Goal: Task Accomplishment & Management: Use online tool/utility

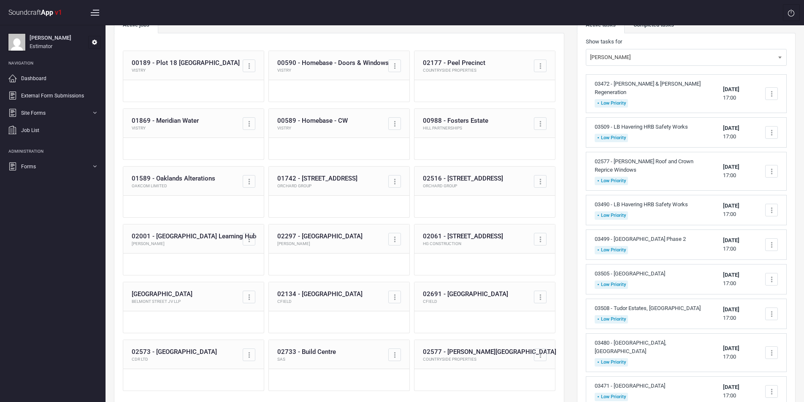
scroll to position [17, 0]
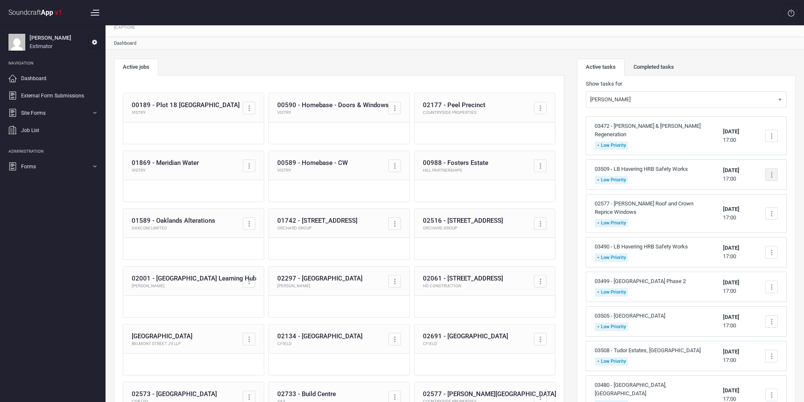
click at [770, 168] on div at bounding box center [771, 174] width 13 height 13
click at [728, 187] on link "Complete task" at bounding box center [736, 195] width 84 height 17
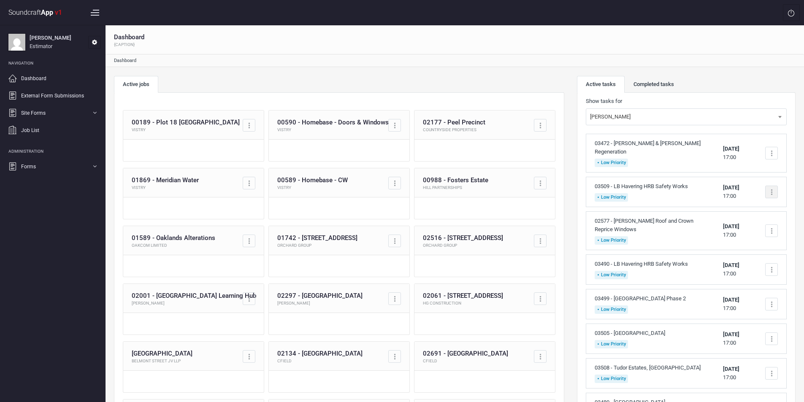
click at [769, 186] on div at bounding box center [771, 192] width 13 height 13
click at [746, 204] on link "Complete task" at bounding box center [736, 212] width 84 height 17
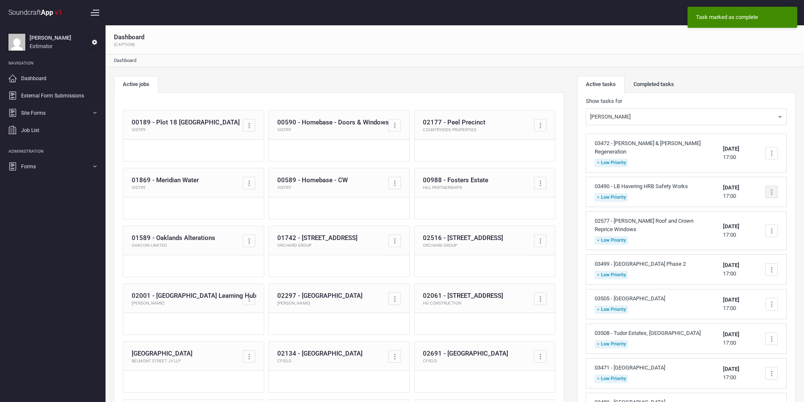
click at [772, 192] on div at bounding box center [771, 192] width 1 height 1
click at [736, 204] on link "Complete task" at bounding box center [736, 212] width 84 height 17
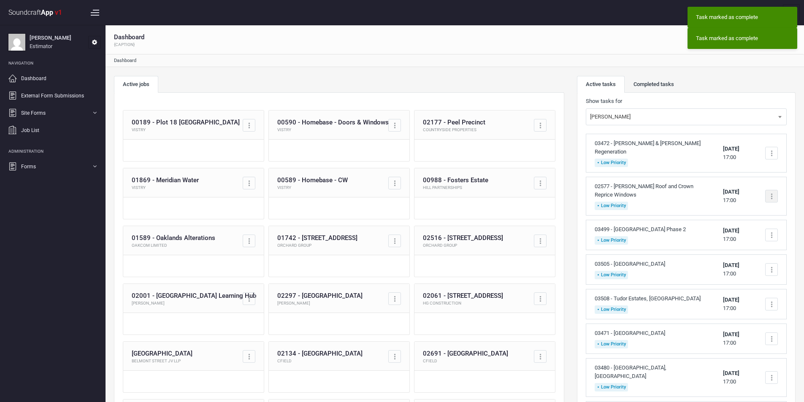
click at [773, 190] on div at bounding box center [771, 196] width 13 height 13
click at [732, 208] on link "Complete task" at bounding box center [736, 216] width 84 height 17
